Goal: Task Accomplishment & Management: Use online tool/utility

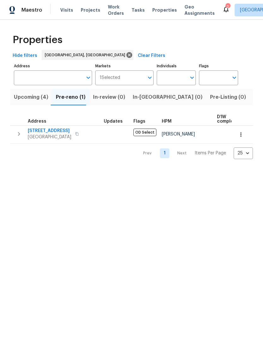
click at [37, 99] on span "Upcoming (4)" at bounding box center [31, 97] width 34 height 9
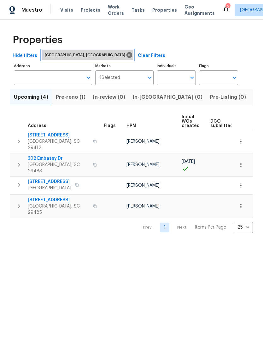
click at [126, 56] on icon at bounding box center [129, 55] width 6 height 6
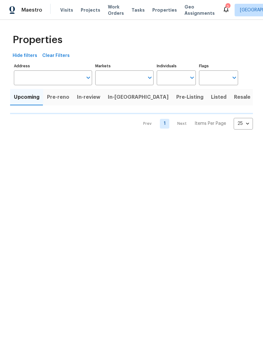
click at [140, 82] on input "Markets" at bounding box center [119, 78] width 49 height 15
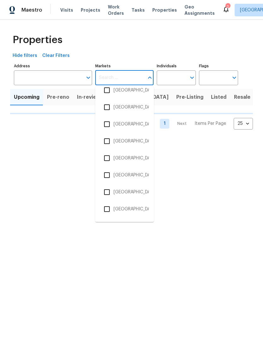
scroll to position [422, 0]
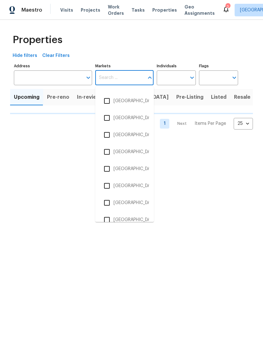
click at [111, 154] on input "checkbox" at bounding box center [106, 151] width 13 height 13
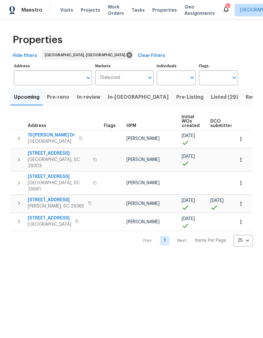
click at [114, 100] on span "In-reno" at bounding box center [138, 97] width 61 height 9
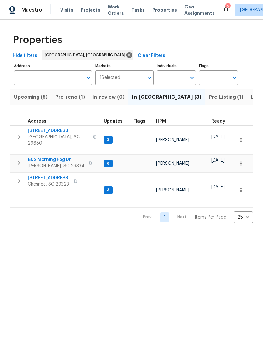
click at [73, 100] on span "Pre-reno (1)" at bounding box center [70, 97] width 30 height 9
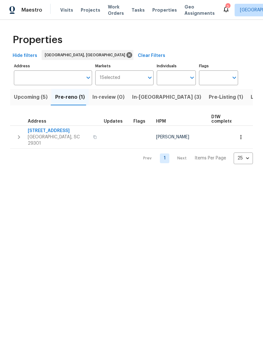
click at [55, 129] on span "[STREET_ADDRESS]" at bounding box center [58, 131] width 61 height 6
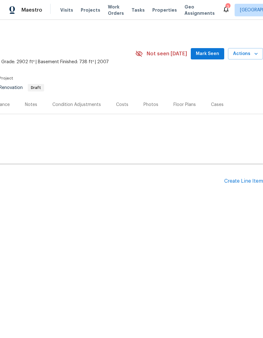
scroll to position [0, 93]
click at [242, 184] on div "Create Line Item" at bounding box center [243, 181] width 39 height 6
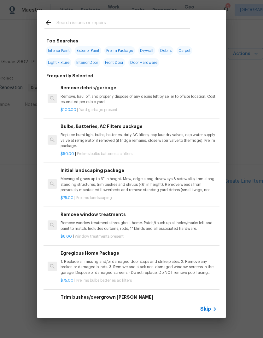
click at [152, 185] on p "Mowing of grass up to 6" in height. Mow, edge along driveways & sidewalks, trim…" at bounding box center [138, 185] width 156 height 16
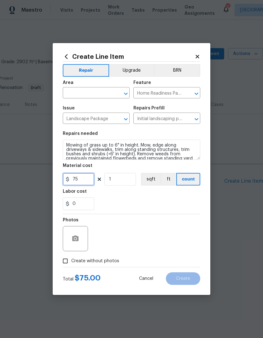
click at [87, 182] on input "75" at bounding box center [78, 179] width 31 height 13
type input "150"
click at [173, 205] on div "0" at bounding box center [131, 204] width 137 height 13
click at [89, 90] on input "text" at bounding box center [87, 94] width 49 height 10
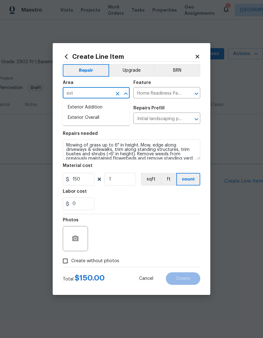
click at [107, 118] on li "Exterior Overall" at bounding box center [96, 118] width 67 height 10
type input "Exterior Overall"
click at [173, 212] on section "Repairs needed Mowing of grass up to 6" in height. Mow, edge along driveways & …" at bounding box center [131, 171] width 137 height 86
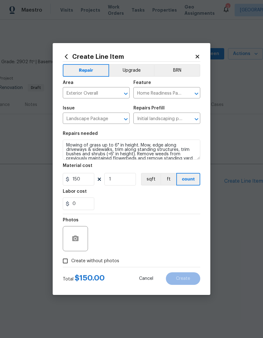
click at [69, 262] on input "Create without photos" at bounding box center [65, 261] width 12 height 12
checkbox input "true"
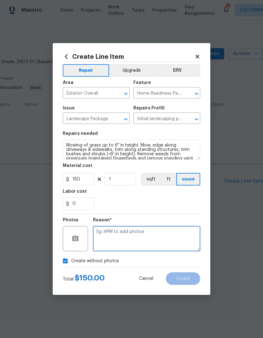
click at [161, 235] on textarea at bounding box center [146, 238] width 107 height 25
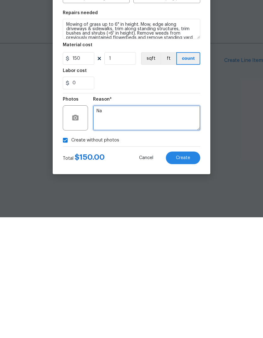
type textarea "Na"
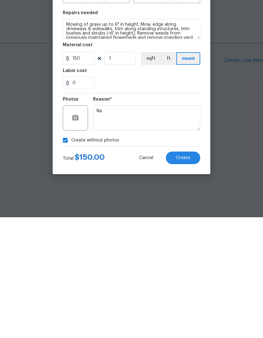
click at [187, 277] on span "Create" at bounding box center [183, 279] width 14 height 5
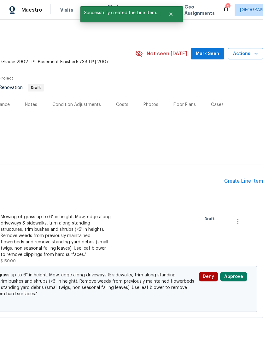
click at [238, 276] on button "Approve" at bounding box center [233, 276] width 27 height 9
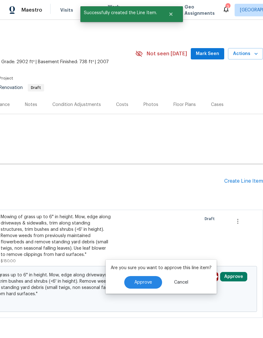
click at [145, 281] on span "Approve" at bounding box center [143, 282] width 18 height 5
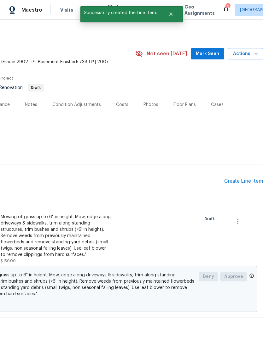
click at [198, 245] on div at bounding box center [170, 239] width 57 height 54
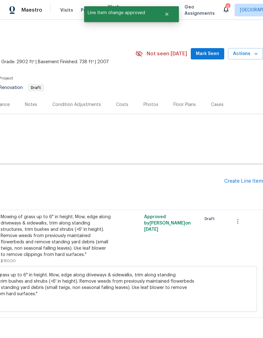
click at [244, 181] on div "Create Line Item" at bounding box center [243, 181] width 39 height 6
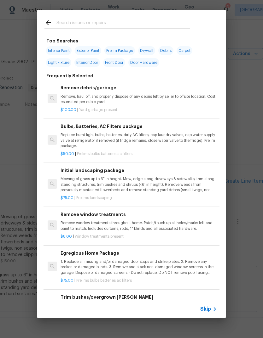
scroll to position [0, 0]
click at [155, 25] on input "text" at bounding box center [122, 23] width 133 height 9
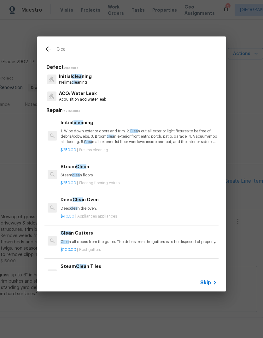
type input "Clean"
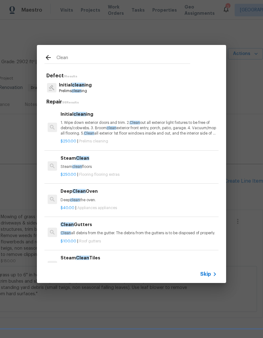
click at [137, 137] on div "$250.00 | Prelims cleaning" at bounding box center [138, 140] width 156 height 8
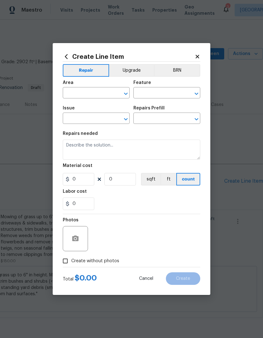
type input "Home Readiness Packages"
type input "Initial cleaning"
type textarea "1. Wipe down exterior doors and trim. 2. Clean out all exterior light fixtures …"
type input "1"
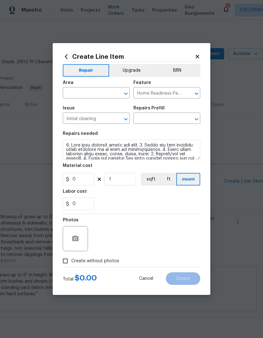
type input "Initial cleaning $250.00"
click at [90, 181] on input "250" at bounding box center [78, 179] width 31 height 13
type input "325"
click at [148, 199] on div "0" at bounding box center [131, 204] width 137 height 13
click at [95, 89] on input "text" at bounding box center [87, 94] width 49 height 10
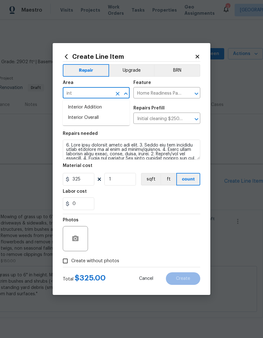
click at [114, 118] on li "Interior Overall" at bounding box center [96, 118] width 67 height 10
type input "Interior Overall"
click at [154, 201] on div "0" at bounding box center [131, 204] width 137 height 13
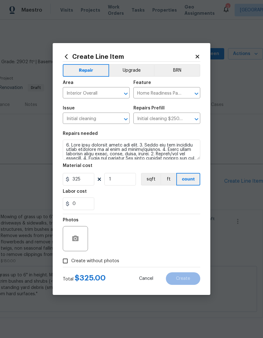
click at [64, 267] on input "Create without photos" at bounding box center [65, 261] width 12 height 12
checkbox input "true"
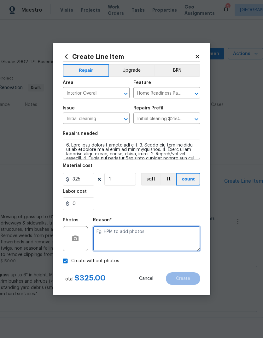
click at [138, 237] on textarea at bounding box center [146, 238] width 107 height 25
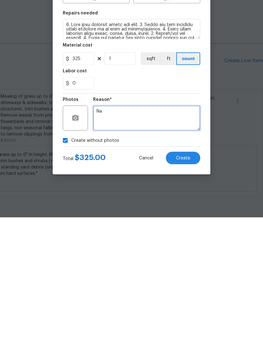
type textarea "Na"
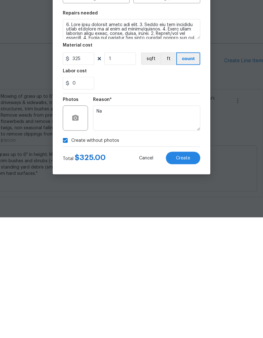
click at [186, 273] on button "Create" at bounding box center [183, 279] width 34 height 13
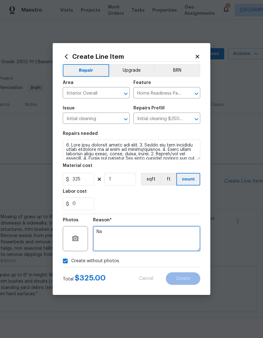
click at [172, 248] on textarea "Na" at bounding box center [146, 238] width 107 height 25
click at [118, 242] on textarea "Na" at bounding box center [146, 238] width 107 height 25
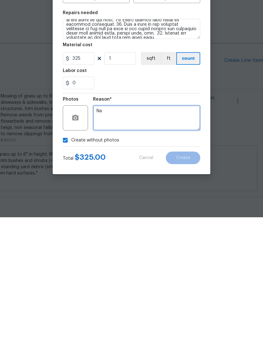
click at [160, 226] on textarea "Na" at bounding box center [146, 238] width 107 height 25
click at [192, 226] on textarea "Na" at bounding box center [146, 238] width 107 height 25
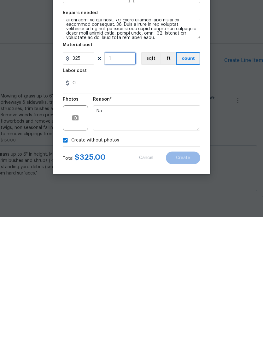
click at [131, 173] on input "1" at bounding box center [119, 179] width 31 height 13
type input "1"
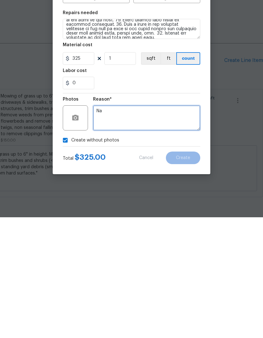
click at [164, 226] on textarea "Na" at bounding box center [146, 238] width 107 height 25
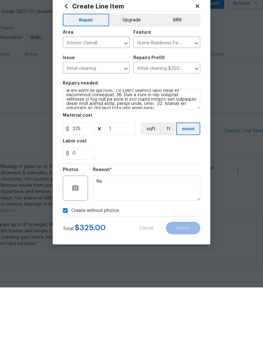
click at [146, 161] on section "Repairs needed Material cost 325 1 sqft ft count Labor cost 0" at bounding box center [131, 171] width 137 height 86
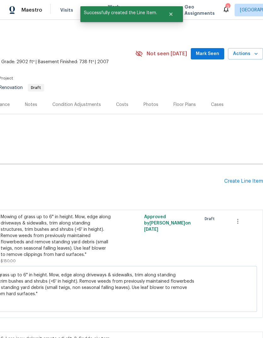
click at [235, 178] on div "Create Line Item" at bounding box center [243, 181] width 39 height 6
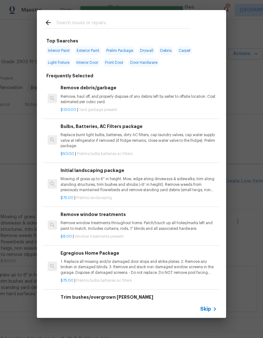
click at [152, 25] on input "text" at bounding box center [122, 23] width 133 height 9
type input "Pool"
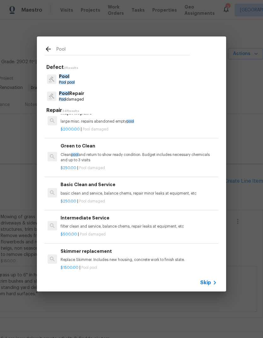
scroll to position [284, 0]
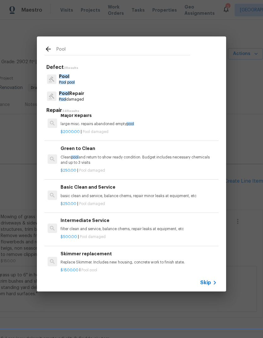
click at [183, 161] on p "Clean pool and return to show ready condition. Budget includes necessary chemic…" at bounding box center [138, 160] width 156 height 11
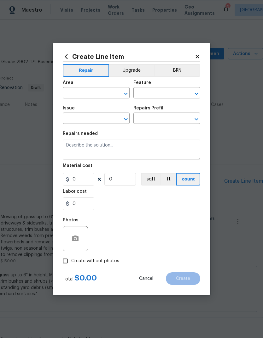
type input "Pool"
type input "Pool Repair"
type input "Green to Clean $250.00"
type textarea "Clean pool and return to show ready condition. Budget includes necessary chemic…"
type input "250"
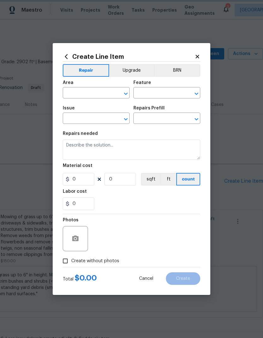
type input "1"
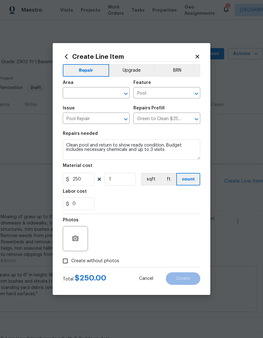
click at [88, 259] on span "Create without photos" at bounding box center [95, 261] width 48 height 7
click at [71, 259] on input "Create without photos" at bounding box center [65, 261] width 12 height 12
checkbox input "true"
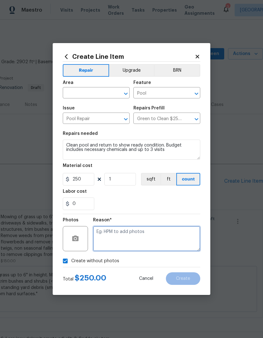
click at [152, 236] on textarea at bounding box center [146, 238] width 107 height 25
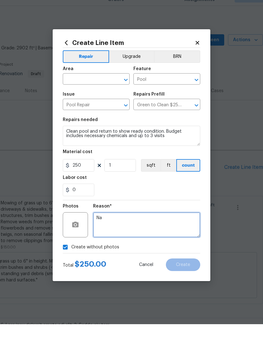
scroll to position [0, 0]
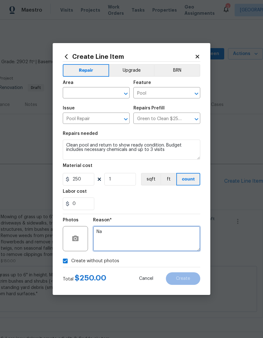
type textarea "Na"
click at [201, 54] on div "Create Line Item Repair Upgrade BRN Area ​ Feature Pool ​ Issue Pool Repair ​ R…" at bounding box center [131, 169] width 157 height 252
click at [199, 58] on icon at bounding box center [197, 57] width 6 height 6
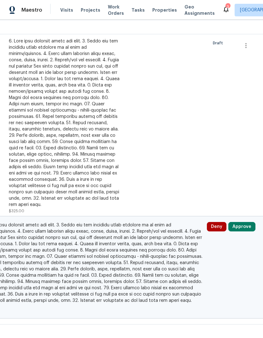
scroll to position [298, 85]
click at [244, 225] on button "Approve" at bounding box center [241, 227] width 27 height 9
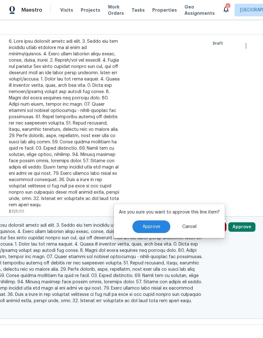
click at [151, 226] on span "Approve" at bounding box center [151, 227] width 18 height 5
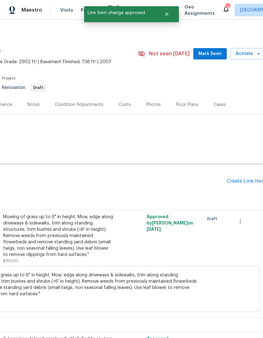
scroll to position [0, 91]
click at [246, 181] on div "Create Line Item" at bounding box center [245, 181] width 39 height 6
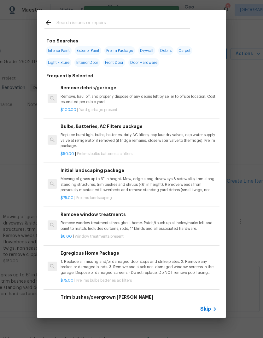
click at [143, 16] on div at bounding box center [117, 22] width 161 height 25
click at [125, 14] on div at bounding box center [117, 22] width 161 height 25
click at [101, 27] on input "text" at bounding box center [122, 23] width 133 height 9
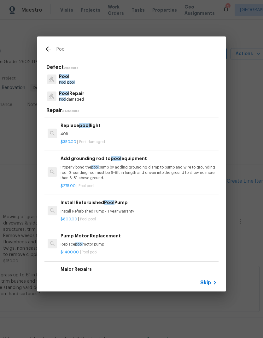
scroll to position [130, 0]
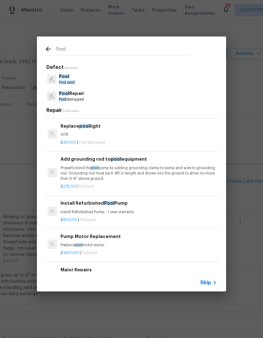
type input "Pool"
click at [95, 77] on div "Pool Pool pool" at bounding box center [131, 79] width 174 height 17
click at [72, 81] on span "pool" at bounding box center [71, 83] width 8 height 4
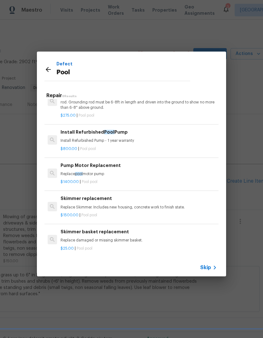
scroll to position [119, 0]
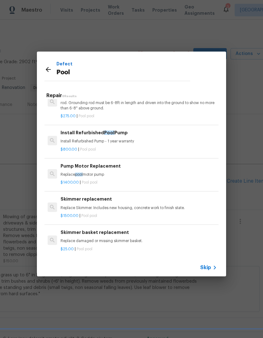
click at [46, 66] on icon at bounding box center [48, 70] width 8 height 8
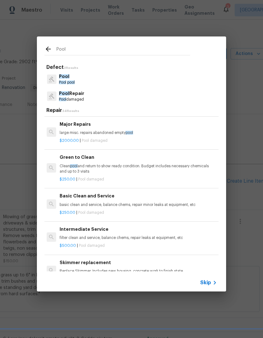
scroll to position [277, 1]
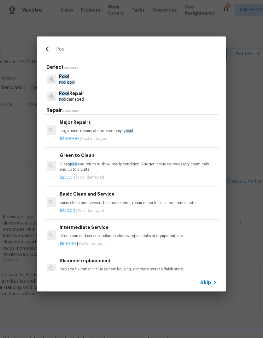
click at [175, 201] on p "basic clean and service, balance chems, repair minor leaks at equipment, etc" at bounding box center [137, 203] width 156 height 5
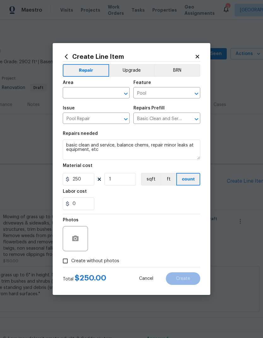
click at [94, 260] on span "Create without photos" at bounding box center [95, 261] width 48 height 7
click at [71, 260] on input "Create without photos" at bounding box center [65, 261] width 12 height 12
checkbox input "true"
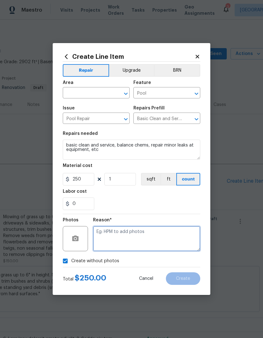
click at [147, 239] on textarea at bounding box center [146, 238] width 107 height 25
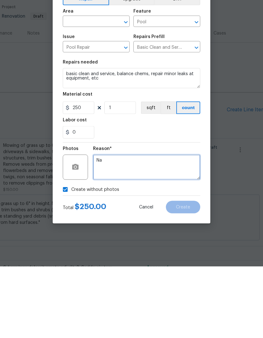
type textarea "Na"
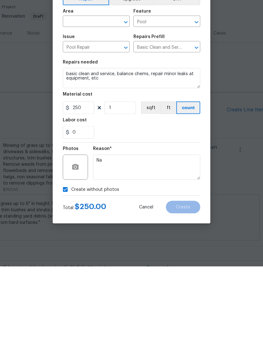
click at [93, 89] on input "text" at bounding box center [87, 94] width 49 height 10
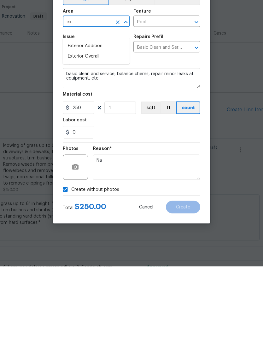
click at [110, 123] on li "Exterior Overall" at bounding box center [96, 128] width 67 height 10
type input "Exterior Overall"
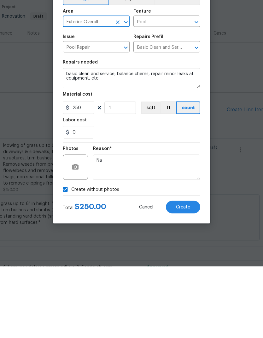
click at [189, 273] on button "Create" at bounding box center [183, 279] width 34 height 13
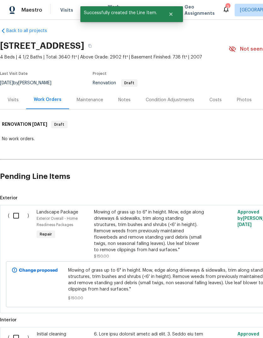
scroll to position [5, 0]
click at [15, 209] on input "checkbox" at bounding box center [18, 215] width 18 height 13
checkbox input "true"
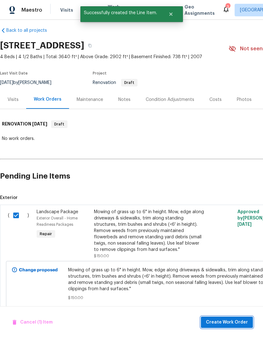
click at [231, 323] on span "Create Work Order" at bounding box center [227, 323] width 42 height 8
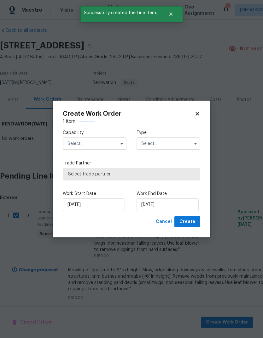
click at [113, 142] on input "text" at bounding box center [95, 144] width 64 height 13
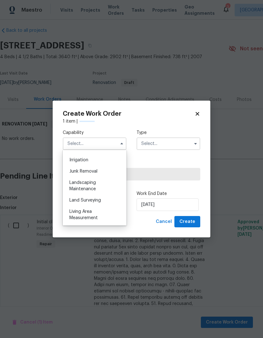
scroll to position [392, 0]
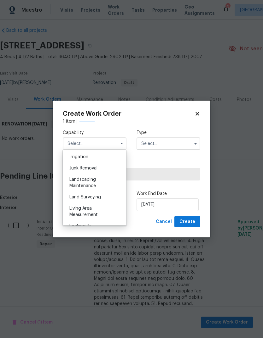
click at [103, 185] on div "Landscaping Maintenance" at bounding box center [94, 183] width 60 height 18
type input "Landscaping Maintenance"
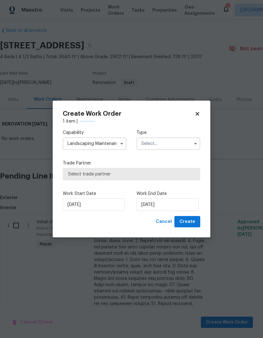
click at [185, 149] on input "text" at bounding box center [168, 144] width 64 height 13
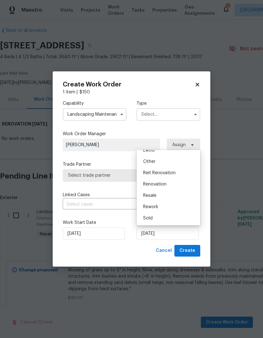
scroll to position [75, 0]
click at [177, 186] on div "Renovation" at bounding box center [168, 184] width 60 height 11
type input "Renovation"
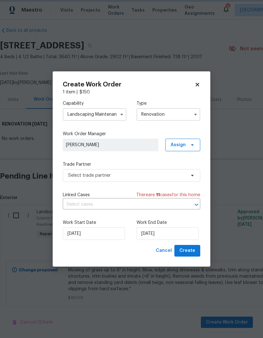
scroll to position [0, 0]
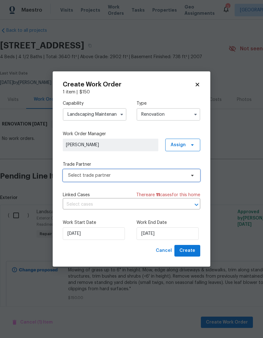
click at [187, 171] on span "Select trade partner" at bounding box center [131, 175] width 137 height 13
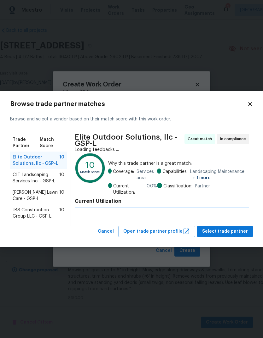
click at [50, 175] on span "CLT Landscaping Services Inc. - GSP-L" at bounding box center [36, 178] width 47 height 13
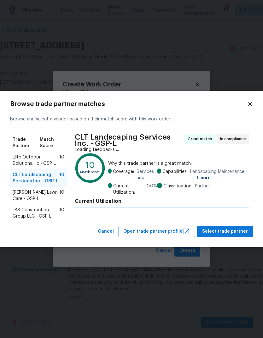
click at [44, 195] on span "[PERSON_NAME] Lawn Care - GSP-L" at bounding box center [36, 195] width 47 height 13
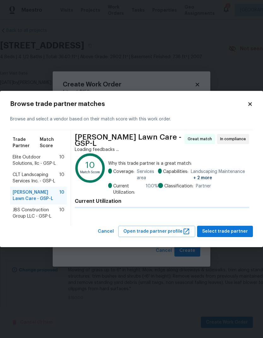
click at [42, 210] on span "JBS Construction Group LLC - GSP-L" at bounding box center [36, 213] width 47 height 13
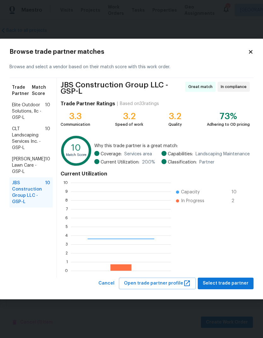
scroll to position [88, 100]
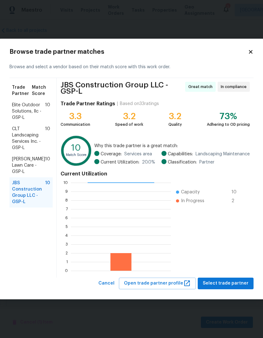
click at [39, 163] on span "[PERSON_NAME] Lawn Care - GSP-L" at bounding box center [28, 165] width 33 height 19
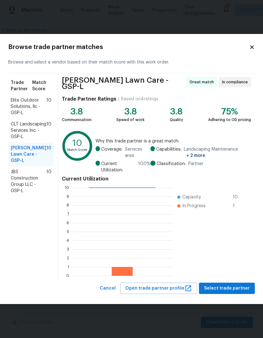
click at [31, 137] on span "CLT Landscaping Services Inc. - GSP-L" at bounding box center [29, 130] width 36 height 19
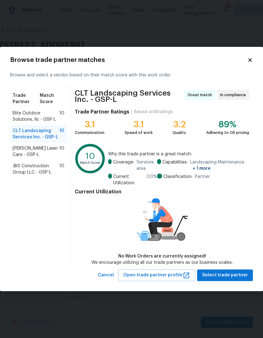
click at [36, 116] on span "Elite Outdoor Solutions, llc - GSP-L" at bounding box center [36, 116] width 47 height 13
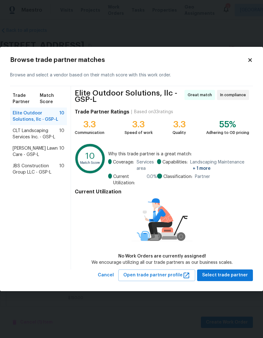
click at [35, 167] on span "JBS Construction Group LLC - GSP-L" at bounding box center [36, 169] width 47 height 13
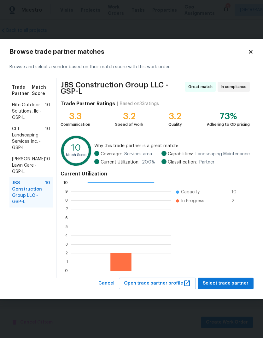
click at [40, 158] on span "[PERSON_NAME] Lawn Care - GSP-L" at bounding box center [28, 165] width 33 height 19
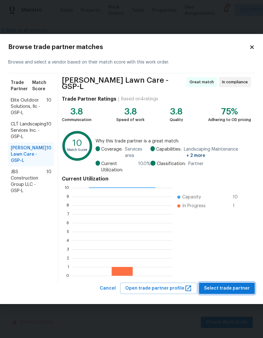
click at [240, 285] on span "Select trade partner" at bounding box center [227, 289] width 46 height 8
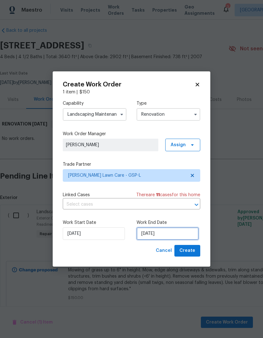
click at [177, 233] on input "[DATE]" at bounding box center [167, 234] width 62 height 13
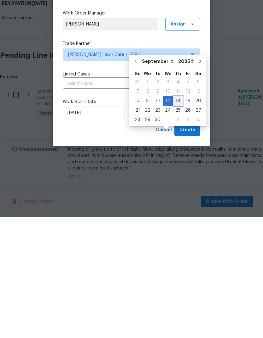
click at [176, 218] on div "18" at bounding box center [178, 222] width 10 height 9
type input "[DATE]"
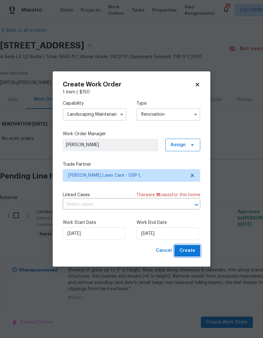
click at [190, 251] on span "Create" at bounding box center [187, 251] width 16 height 8
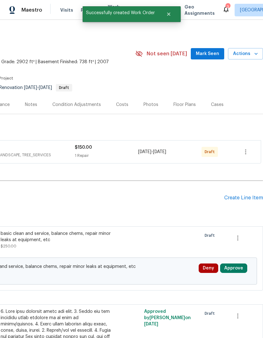
scroll to position [0, 93]
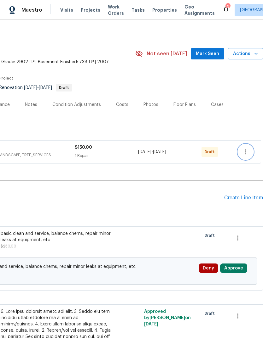
click at [249, 144] on button "button" at bounding box center [245, 151] width 15 height 15
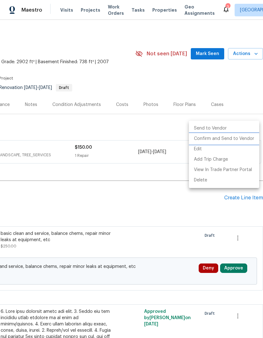
click at [236, 140] on li "Confirm and Send to Vendor" at bounding box center [224, 139] width 70 height 10
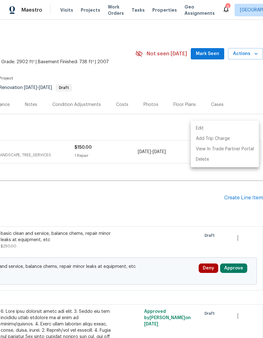
click at [235, 246] on div at bounding box center [131, 169] width 263 height 338
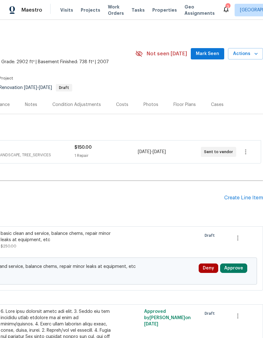
click at [234, 264] on button "Approve" at bounding box center [233, 268] width 27 height 9
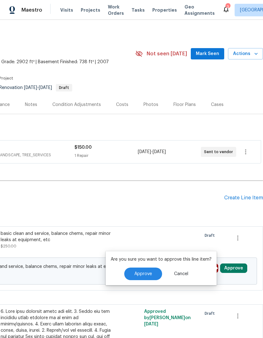
click at [143, 272] on span "Approve" at bounding box center [143, 274] width 18 height 5
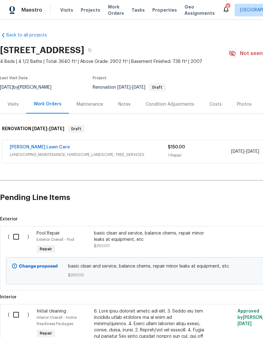
scroll to position [0, 0]
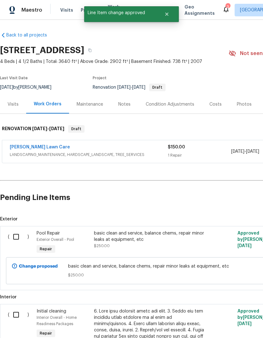
click at [16, 230] on input "checkbox" at bounding box center [18, 236] width 18 height 13
checkbox input "true"
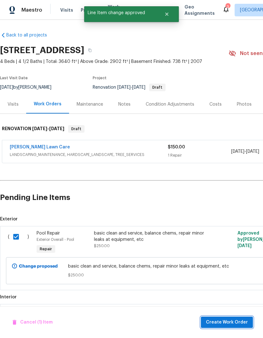
click at [232, 322] on span "Create Work Order" at bounding box center [227, 323] width 42 height 8
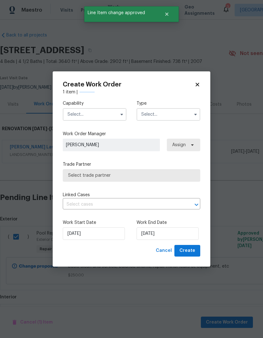
click at [115, 119] on input "text" at bounding box center [95, 114] width 64 height 13
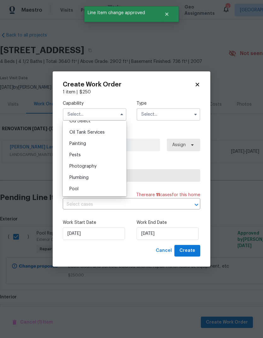
scroll to position [526, 0]
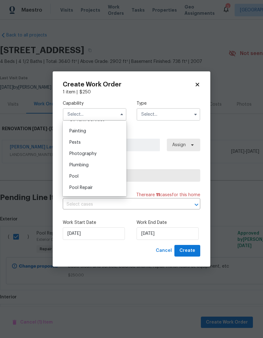
click at [81, 176] on div "Pool" at bounding box center [94, 176] width 60 height 11
type input "Pool"
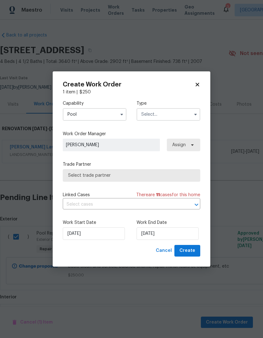
click at [172, 177] on span "Select trade partner" at bounding box center [131, 175] width 127 height 6
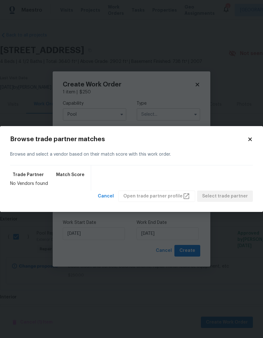
click at [257, 137] on div "Browse trade partner matches Browse and select a vendor based on their match sc…" at bounding box center [131, 169] width 263 height 86
click at [251, 141] on icon at bounding box center [249, 139] width 3 height 3
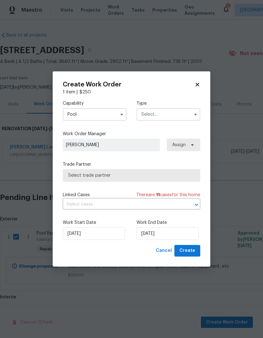
click at [186, 116] on input "text" at bounding box center [168, 114] width 64 height 13
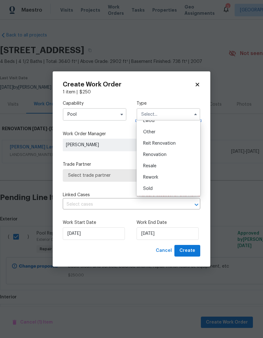
scroll to position [75, 0]
click at [177, 156] on div "Renovation" at bounding box center [168, 154] width 60 height 11
type input "Renovation"
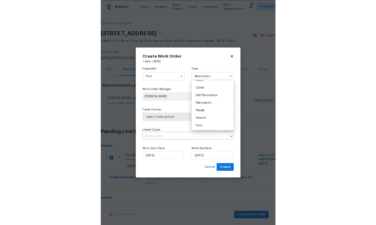
scroll to position [0, 0]
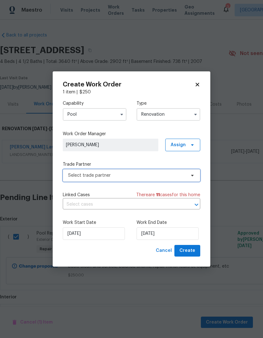
click at [191, 177] on icon at bounding box center [191, 175] width 5 height 5
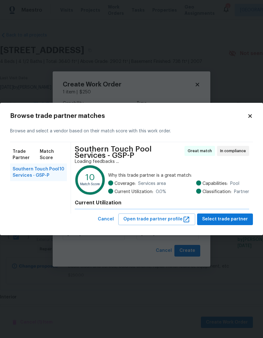
click at [22, 175] on span "Southern Touch Pool Services - GSP-P" at bounding box center [36, 172] width 47 height 13
click at [232, 217] on span "Select trade partner" at bounding box center [225, 220] width 46 height 8
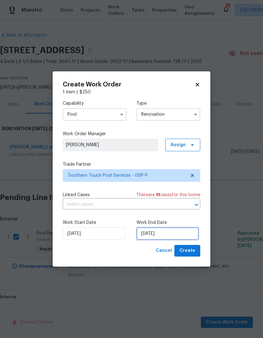
click at [172, 234] on input "[DATE]" at bounding box center [167, 234] width 62 height 13
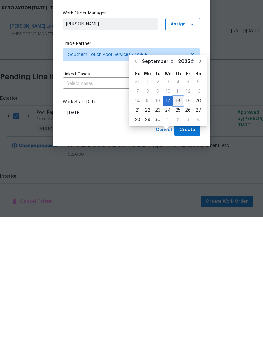
click at [173, 218] on div "18" at bounding box center [178, 222] width 10 height 9
type input "[DATE]"
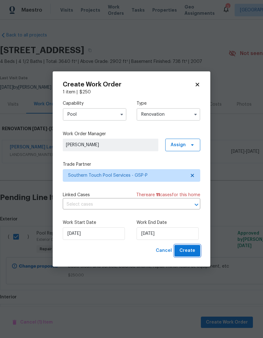
click at [191, 254] on span "Create" at bounding box center [187, 251] width 16 height 8
click at [192, 252] on div "Cancel Create" at bounding box center [176, 251] width 47 height 12
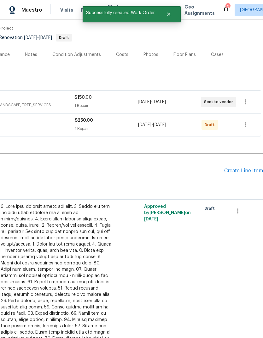
scroll to position [52, 93]
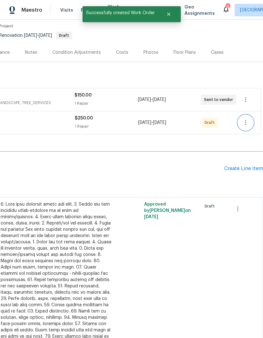
click at [248, 123] on icon "button" at bounding box center [245, 123] width 8 height 8
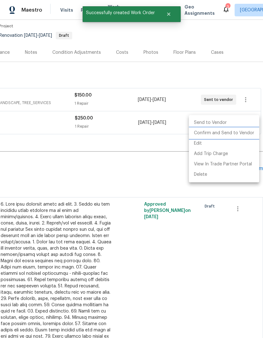
click at [234, 132] on li "Confirm and Send to Vendor" at bounding box center [224, 133] width 70 height 10
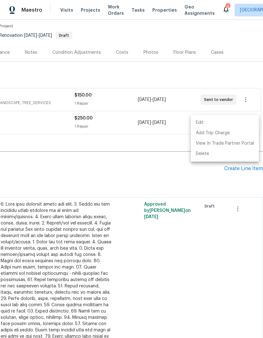
click at [232, 232] on div at bounding box center [131, 169] width 263 height 338
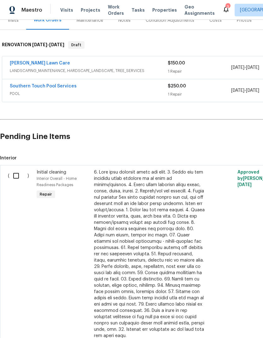
scroll to position [86, 0]
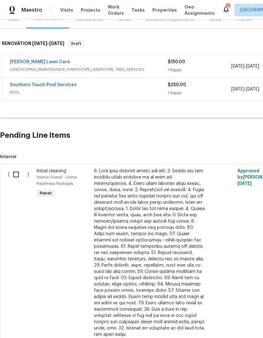
click at [14, 175] on input "checkbox" at bounding box center [18, 174] width 18 height 13
checkbox input "true"
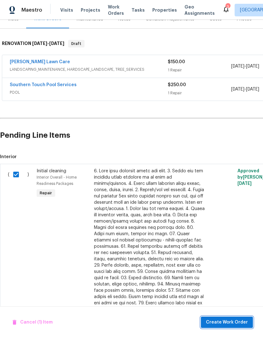
click at [233, 317] on button "Create Work Order" at bounding box center [227, 323] width 52 height 12
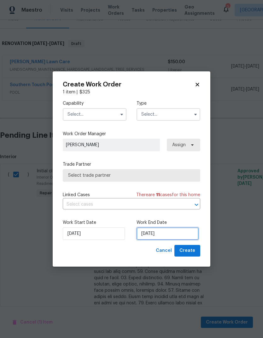
click at [171, 236] on input "[DATE]" at bounding box center [167, 234] width 62 height 13
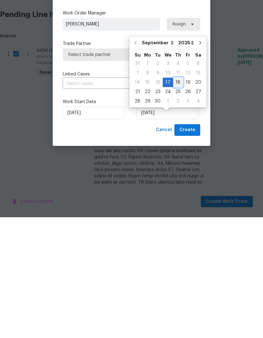
click at [175, 199] on div "18" at bounding box center [178, 203] width 10 height 9
type input "[DATE]"
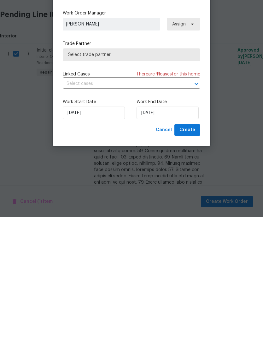
scroll to position [24, 0]
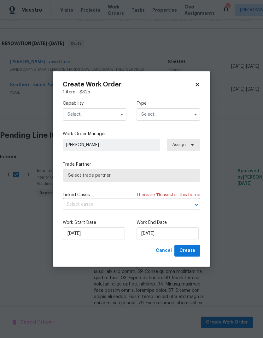
click at [111, 110] on input "text" at bounding box center [95, 114] width 64 height 13
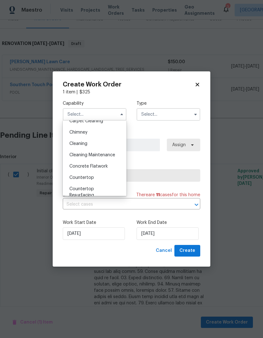
scroll to position [73, 0]
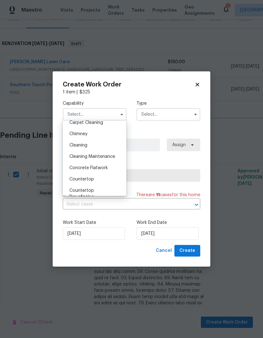
click at [115, 159] on span "Cleaning Maintenance" at bounding box center [92, 157] width 46 height 4
type input "Cleaning Maintenance"
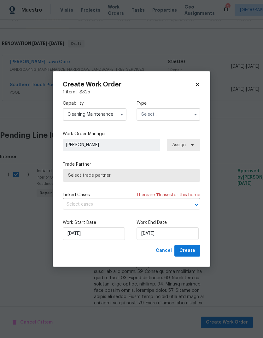
click at [179, 118] on input "text" at bounding box center [168, 114] width 64 height 13
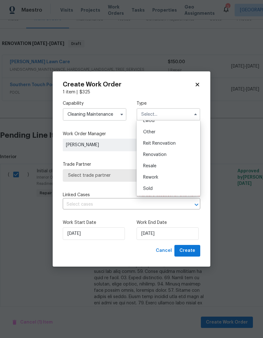
scroll to position [75, 0]
click at [178, 157] on div "Renovation" at bounding box center [168, 154] width 60 height 11
type input "Renovation"
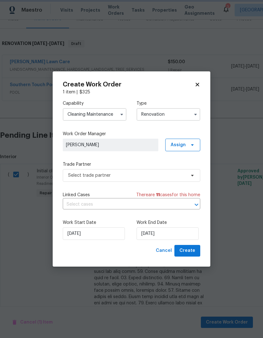
scroll to position [0, 0]
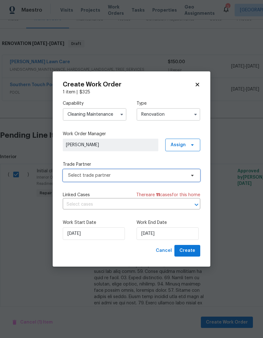
click at [190, 171] on span "Select trade partner" at bounding box center [131, 175] width 137 height 13
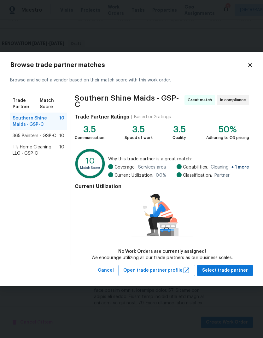
click at [16, 148] on span "T’s Home Cleaning LLC - GSP-C" at bounding box center [36, 150] width 47 height 13
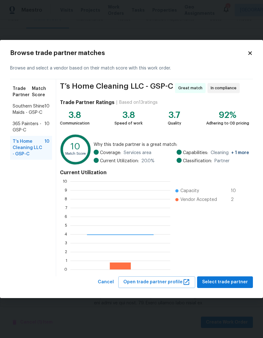
scroll to position [88, 100]
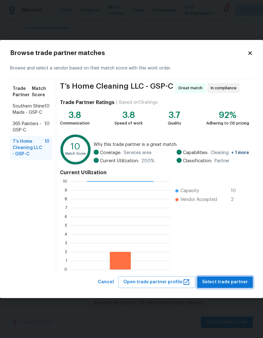
click at [238, 282] on span "Select trade partner" at bounding box center [225, 283] width 46 height 8
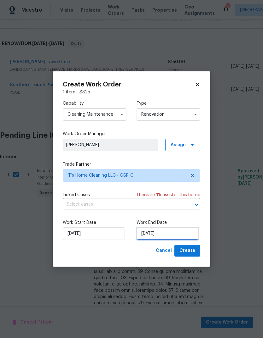
click at [173, 235] on input "[DATE]" at bounding box center [167, 234] width 62 height 13
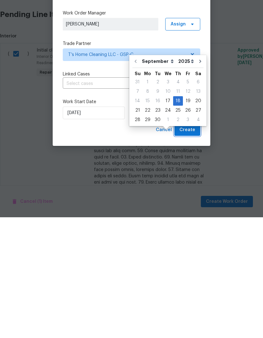
click at [188, 245] on button "Create" at bounding box center [187, 251] width 26 height 12
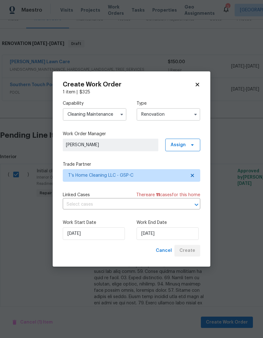
click at [192, 252] on div "Cancel Create" at bounding box center [176, 251] width 47 height 12
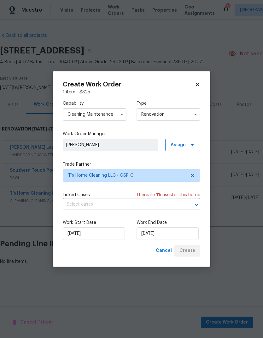
click at [195, 251] on div "Cancel Create" at bounding box center [176, 251] width 47 height 12
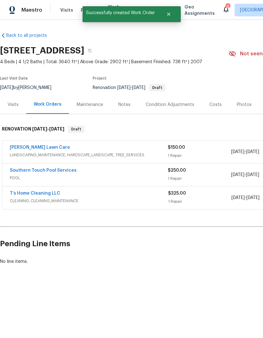
click at [222, 105] on div "Costs" at bounding box center [214, 104] width 27 height 19
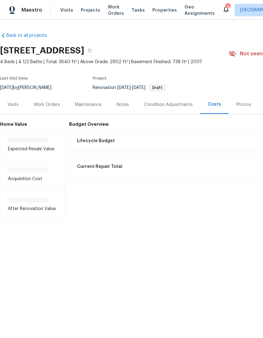
click at [155, 217] on div "Budget Overview Lifecycle Budget $0.00 Current Repair Total $0.00 Net Repairs $…" at bounding box center [212, 171] width 287 height 98
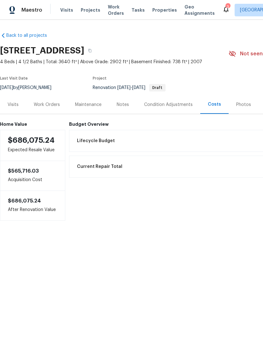
click at [57, 104] on div "Work Orders" at bounding box center [47, 105] width 26 height 6
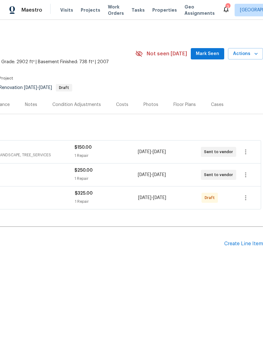
scroll to position [0, 93]
click at [248, 196] on icon "button" at bounding box center [245, 198] width 8 height 8
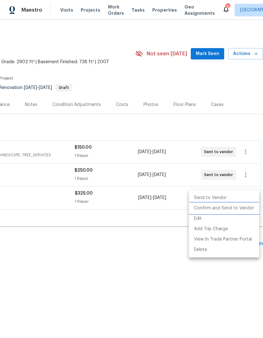
click at [238, 207] on li "Confirm and Send to Vendor" at bounding box center [224, 208] width 70 height 10
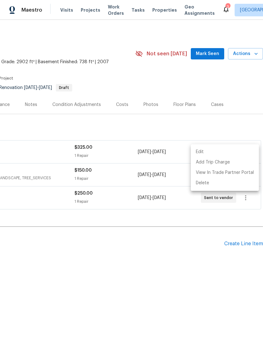
click at [233, 209] on div at bounding box center [131, 169] width 263 height 338
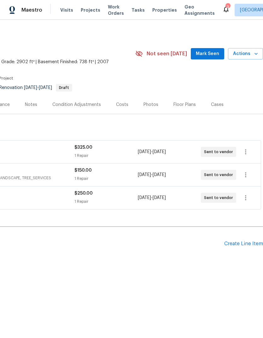
click at [186, 226] on div "Back to all projects 710 Mosswood Ln, Spartanburg, SC 29301 4 Beds | 4 1/2 Bath…" at bounding box center [85, 148] width 356 height 243
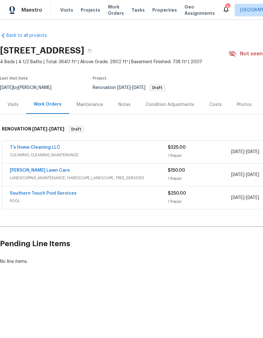
scroll to position [0, 0]
click at [25, 149] on link "T’s Home Cleaning LLC" at bounding box center [35, 147] width 50 height 4
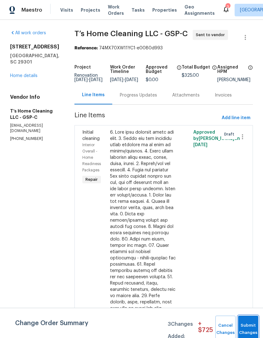
click at [249, 326] on button "Submit Changes" at bounding box center [248, 329] width 20 height 27
click at [250, 329] on span "Submit Changes" at bounding box center [248, 329] width 14 height 14
click at [250, 324] on button "Submit Changes" at bounding box center [248, 329] width 20 height 27
click at [251, 324] on button "Submit Changes" at bounding box center [248, 329] width 20 height 27
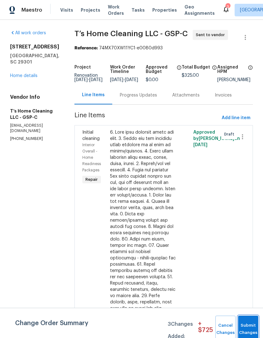
click at [251, 324] on button "Submit Changes" at bounding box center [248, 329] width 20 height 27
click at [247, 322] on button "Submit Changes" at bounding box center [248, 329] width 20 height 27
click at [250, 322] on button "Submit Changes" at bounding box center [248, 329] width 20 height 27
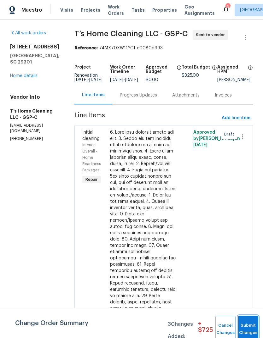
click at [248, 323] on button "Submit Changes" at bounding box center [248, 329] width 20 height 27
click at [249, 325] on button "Submit Changes" at bounding box center [248, 329] width 20 height 27
click at [245, 319] on button "Submit Changes" at bounding box center [248, 329] width 20 height 27
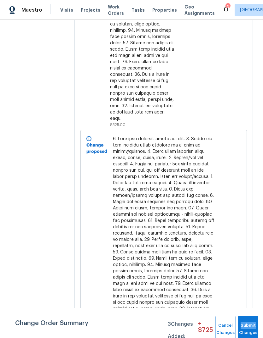
scroll to position [309, 0]
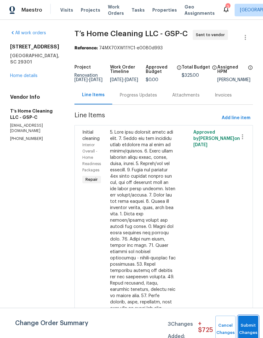
click at [252, 328] on button "Submit Changes" at bounding box center [248, 329] width 20 height 27
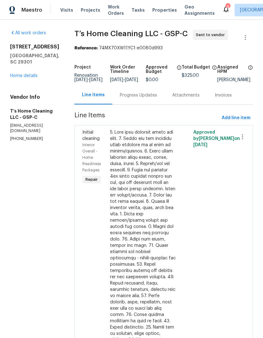
click at [147, 99] on div "Progress Updates" at bounding box center [138, 95] width 37 height 6
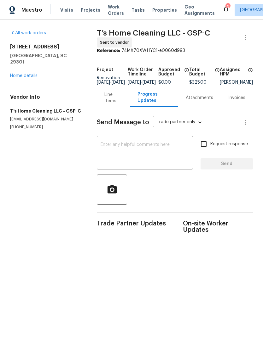
click at [156, 163] on textarea at bounding box center [144, 154] width 88 height 22
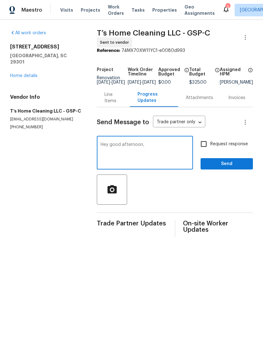
type textarea "Hey good afternoon,"
click at [17, 74] on link "Home details" at bounding box center [23, 76] width 27 height 4
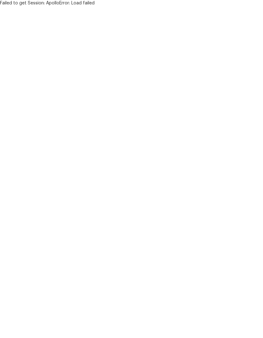
click at [155, 6] on html "Failed to get Session: ApolloError: Load failed" at bounding box center [131, 3] width 263 height 6
click at [159, 6] on html "Failed to get Session: ApolloError: Load failed" at bounding box center [131, 3] width 263 height 6
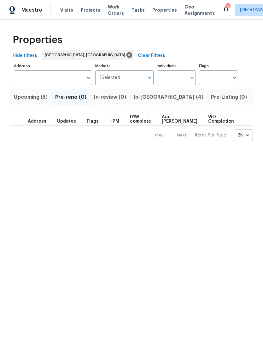
click at [156, 99] on button "In-[GEOGRAPHIC_DATA] (4)" at bounding box center [168, 97] width 77 height 16
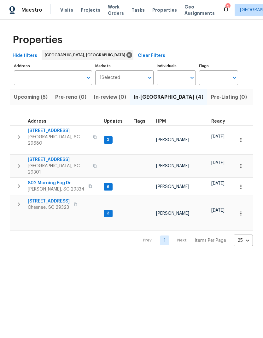
click at [47, 163] on span "[GEOGRAPHIC_DATA], SC 29301" at bounding box center [58, 169] width 61 height 13
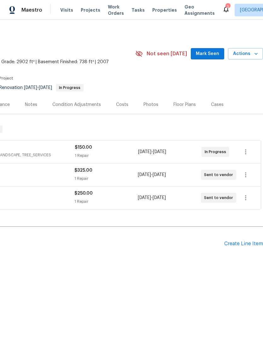
scroll to position [0, 93]
click at [202, 59] on button "Mark Seen" at bounding box center [206, 54] width 33 height 12
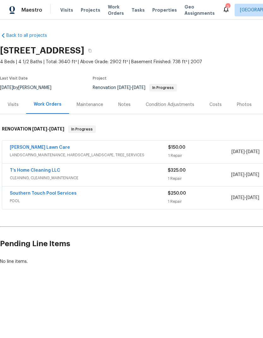
scroll to position [0, 0]
click at [44, 149] on link "Lemmon Lawn Care" at bounding box center [40, 147] width 60 height 4
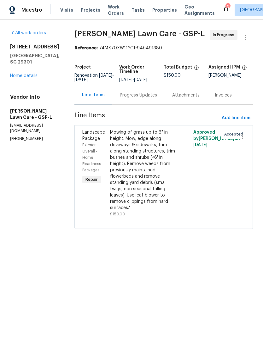
click at [154, 105] on div "Progress Updates" at bounding box center [138, 95] width 52 height 19
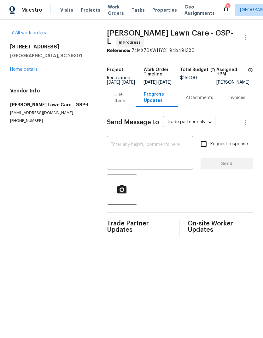
click at [153, 145] on textarea at bounding box center [149, 154] width 78 height 22
click at [155, 145] on textarea at bounding box center [149, 154] width 78 height 22
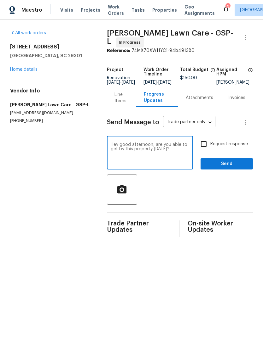
type textarea "Hey good afternoon, are you able to get by this property tomorrow?"
click at [210, 142] on input "Request response" at bounding box center [203, 144] width 13 height 13
checkbox input "true"
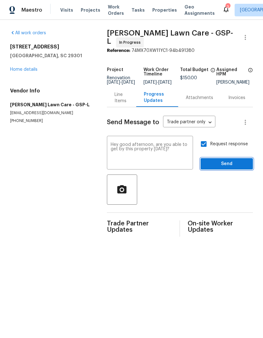
click at [221, 168] on span "Send" at bounding box center [226, 164] width 42 height 8
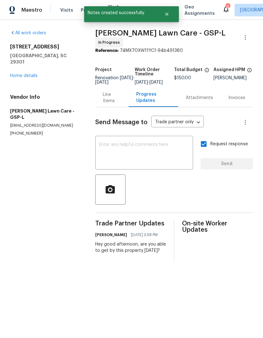
click at [24, 74] on link "Home details" at bounding box center [23, 76] width 27 height 4
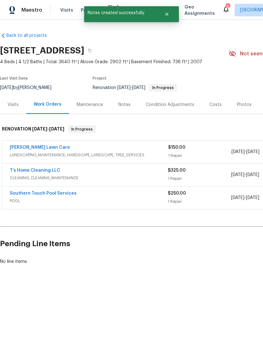
click at [24, 171] on link "T’s Home Cleaning LLC" at bounding box center [35, 170] width 50 height 4
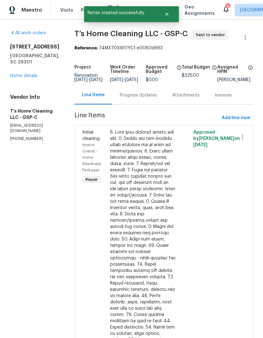
click at [150, 95] on div "Progress Updates" at bounding box center [138, 95] width 52 height 19
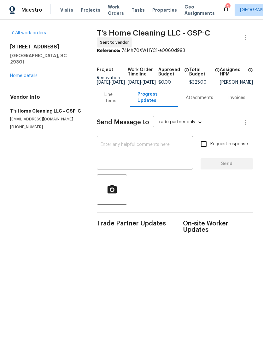
click at [170, 160] on textarea at bounding box center [144, 154] width 88 height 22
click at [20, 74] on link "Home details" at bounding box center [23, 76] width 27 height 4
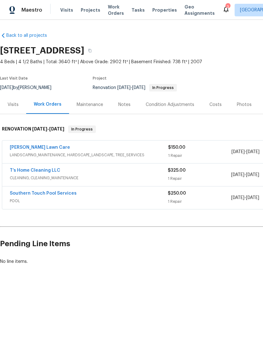
click at [31, 193] on link "Southern Touch Pool Services" at bounding box center [43, 193] width 67 height 4
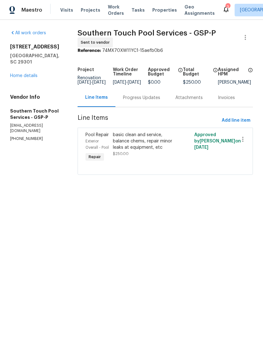
click at [144, 101] on div "Progress Updates" at bounding box center [141, 98] width 37 height 6
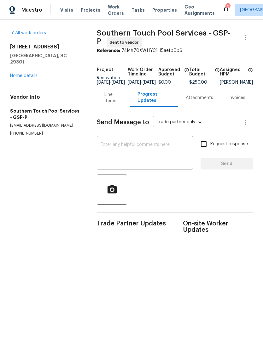
click at [157, 165] on textarea at bounding box center [144, 154] width 88 height 22
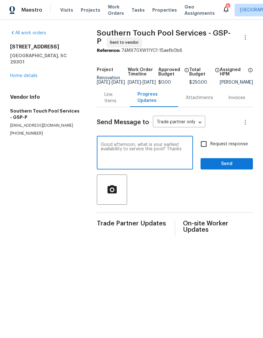
type textarea "Good afternoon, what is your earliest availability to service this pool? Thanks"
click at [218, 143] on label "Request response" at bounding box center [222, 144] width 51 height 13
click at [210, 143] on input "Request response" at bounding box center [203, 144] width 13 height 13
checkbox input "true"
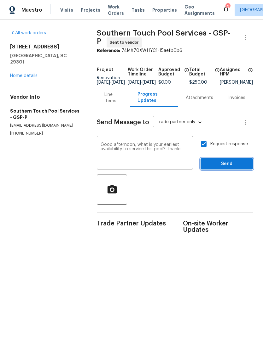
click at [230, 163] on button "Send" at bounding box center [226, 164] width 52 height 12
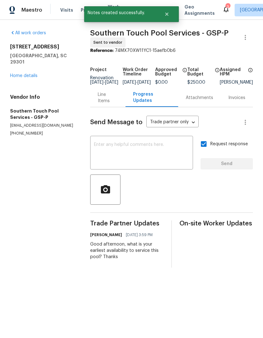
click at [16, 74] on link "Home details" at bounding box center [23, 76] width 27 height 4
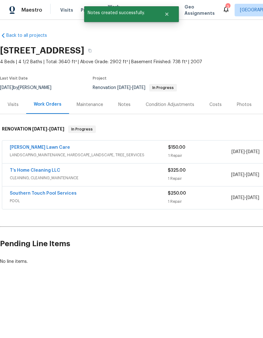
click at [22, 172] on link "T’s Home Cleaning LLC" at bounding box center [35, 170] width 50 height 4
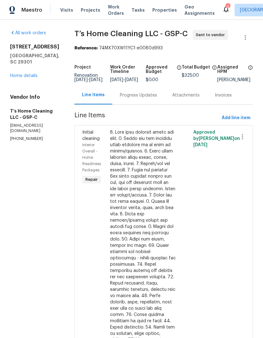
click at [134, 103] on div "Progress Updates" at bounding box center [138, 95] width 52 height 19
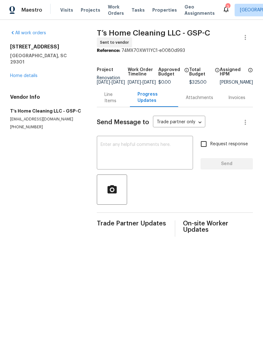
click at [167, 162] on textarea at bounding box center [144, 154] width 88 height 22
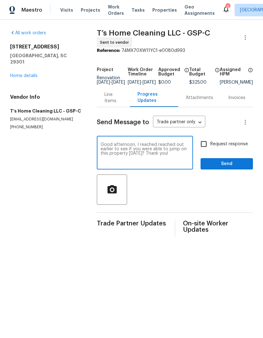
type textarea "Good afternoon, I reached reached out earlier to see if you were able to jump o…"
click at [216, 148] on span "Request response" at bounding box center [228, 144] width 37 height 7
click at [210, 149] on input "Request response" at bounding box center [203, 144] width 13 height 13
checkbox input "true"
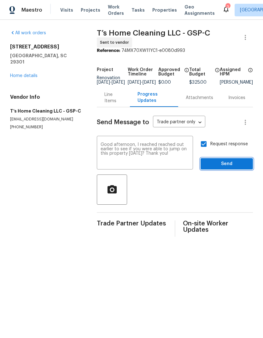
click at [215, 167] on span "Send" at bounding box center [226, 164] width 42 height 8
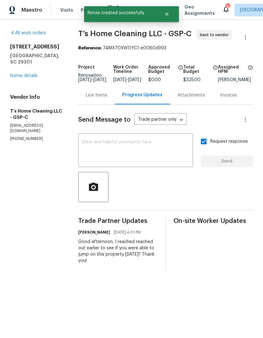
click at [33, 74] on link "Home details" at bounding box center [23, 76] width 27 height 4
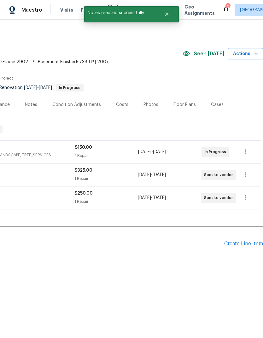
scroll to position [0, 93]
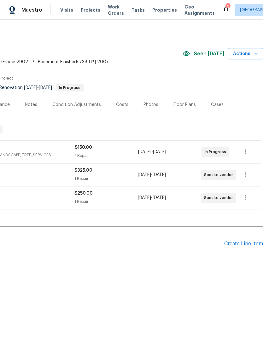
click at [160, 13] on span "Properties" at bounding box center [164, 10] width 25 height 6
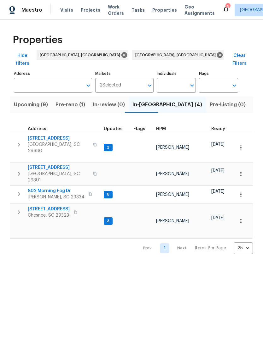
click at [52, 171] on span "[GEOGRAPHIC_DATA], SC 29301" at bounding box center [58, 177] width 61 height 13
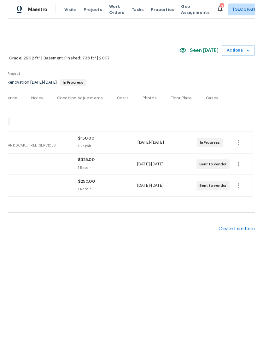
scroll to position [0, 93]
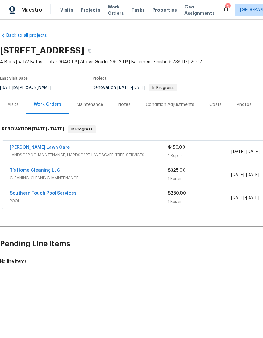
click at [162, 7] on span "Properties" at bounding box center [164, 10] width 25 height 6
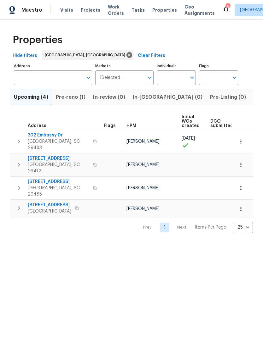
click at [30, 235] on html "Maestro Visits Projects Work Orders Tasks Properties Geo Assignments 3 Charlest…" at bounding box center [131, 122] width 263 height 244
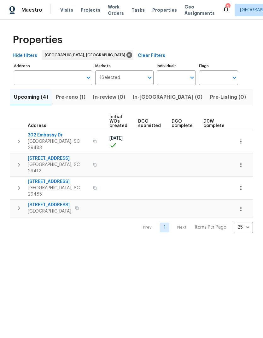
click at [150, 75] on icon "Open" at bounding box center [150, 78] width 8 height 8
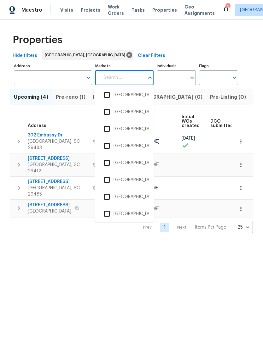
scroll to position [416, 0]
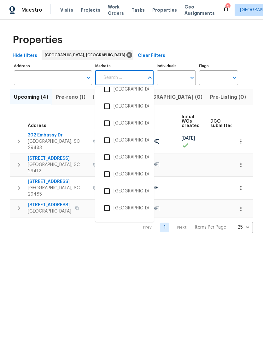
click at [111, 156] on input "checkbox" at bounding box center [106, 157] width 13 height 13
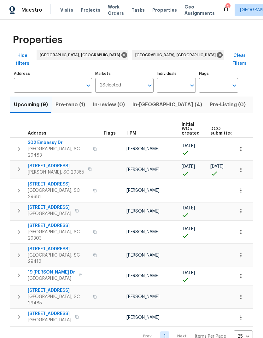
click at [153, 102] on button "In-reno (4)" at bounding box center [166, 105] width 77 height 16
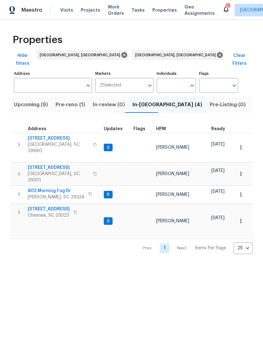
click at [240, 167] on button "button" at bounding box center [241, 174] width 14 height 14
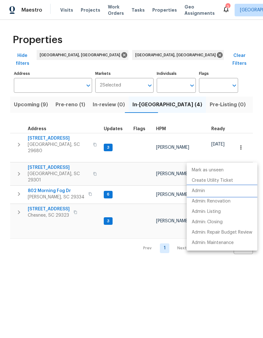
click at [201, 195] on li "Admin" at bounding box center [221, 191] width 71 height 10
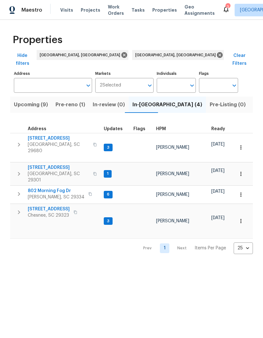
click at [47, 165] on span "[STREET_ADDRESS]" at bounding box center [58, 168] width 61 height 6
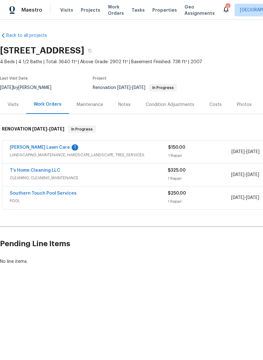
click at [28, 149] on link "[PERSON_NAME] Lawn Care" at bounding box center [40, 147] width 60 height 4
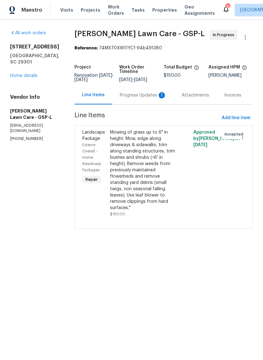
click at [135, 99] on div "Progress Updates 1" at bounding box center [143, 95] width 47 height 6
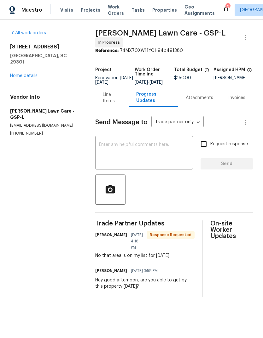
click at [30, 74] on link "Home details" at bounding box center [23, 76] width 27 height 4
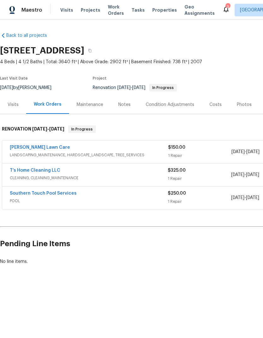
click at [161, 8] on span "Properties" at bounding box center [164, 10] width 25 height 6
